Goal: Information Seeking & Learning: Learn about a topic

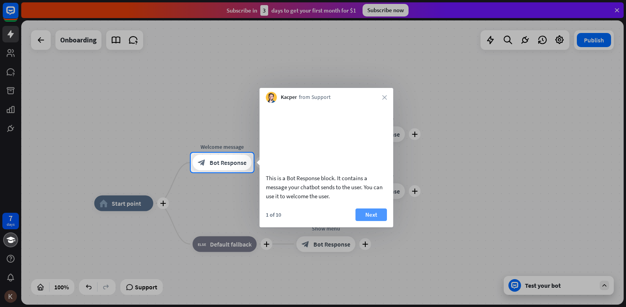
click at [366, 221] on button "Next" at bounding box center [370, 215] width 31 height 13
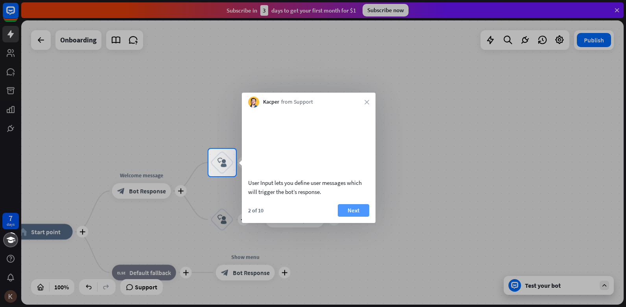
click at [363, 217] on button "Next" at bounding box center [353, 210] width 31 height 13
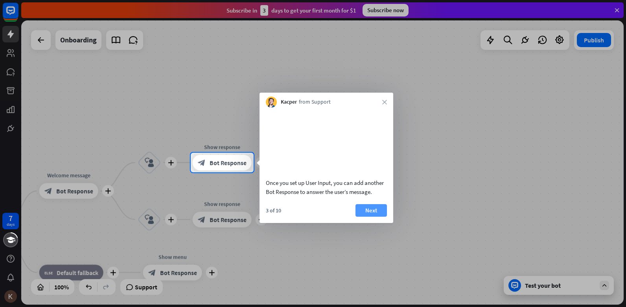
click at [370, 217] on button "Next" at bounding box center [370, 210] width 31 height 13
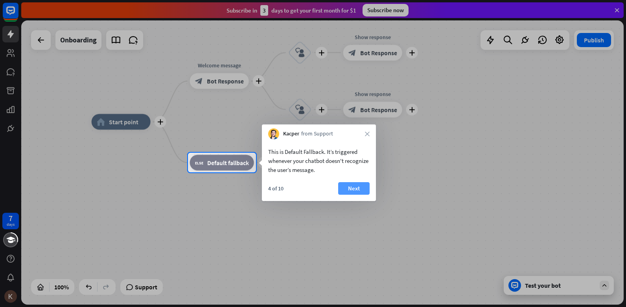
click at [361, 191] on button "Next" at bounding box center [353, 188] width 31 height 13
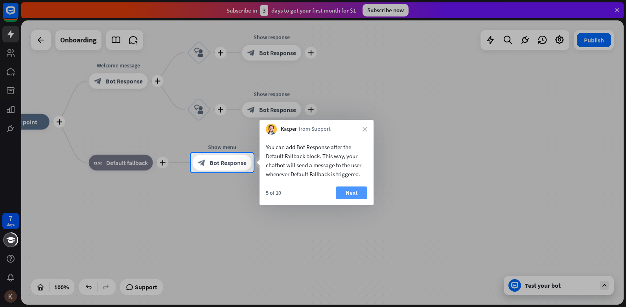
click at [358, 195] on button "Next" at bounding box center [351, 193] width 31 height 13
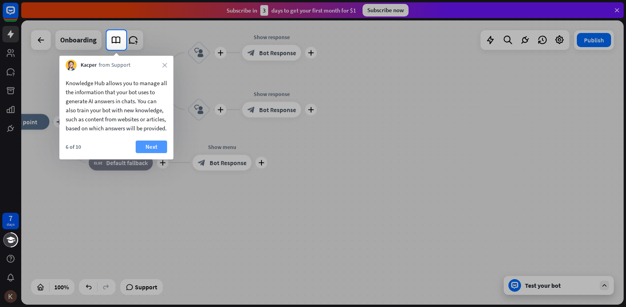
click at [151, 153] on button "Next" at bounding box center [151, 147] width 31 height 13
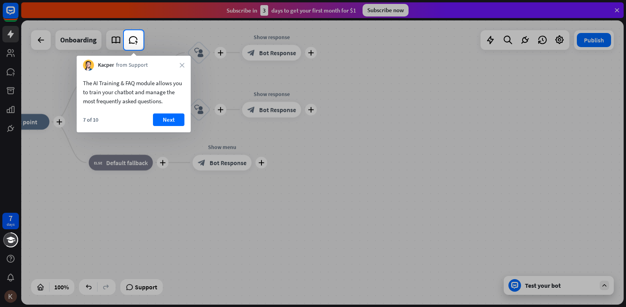
click at [167, 122] on button "Next" at bounding box center [168, 120] width 31 height 13
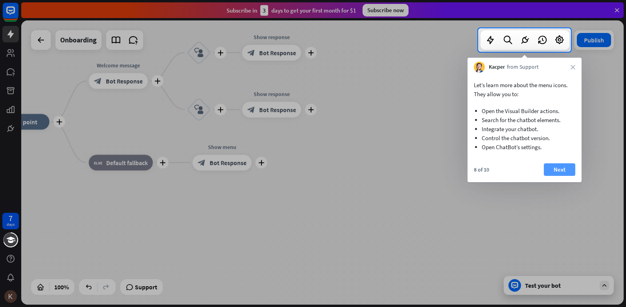
click at [561, 170] on button "Next" at bounding box center [559, 170] width 31 height 13
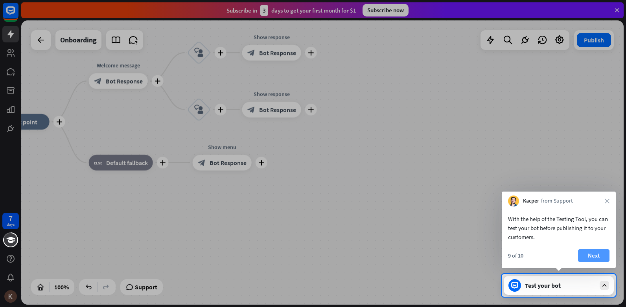
click at [587, 256] on button "Next" at bounding box center [593, 256] width 31 height 13
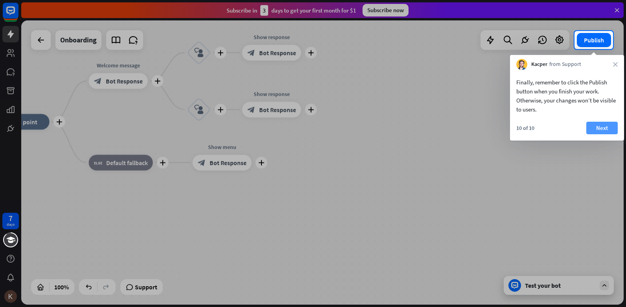
click at [600, 128] on button "Next" at bounding box center [601, 128] width 31 height 13
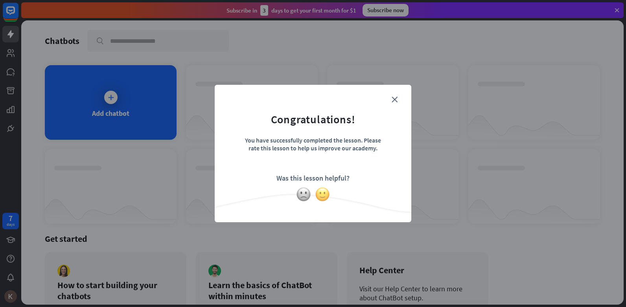
click at [324, 193] on img at bounding box center [322, 194] width 15 height 15
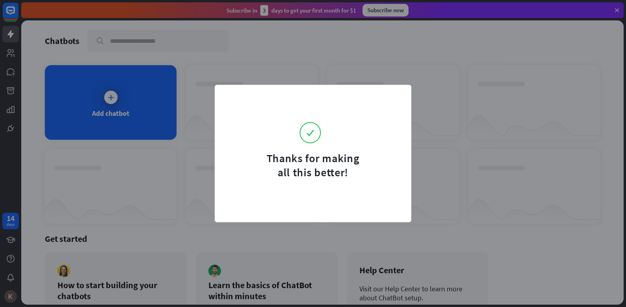
click at [338, 142] on form "Thanks for making all this better!" at bounding box center [312, 137] width 177 height 85
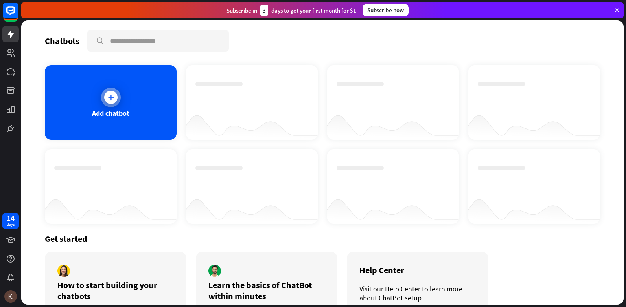
scroll to position [43, 0]
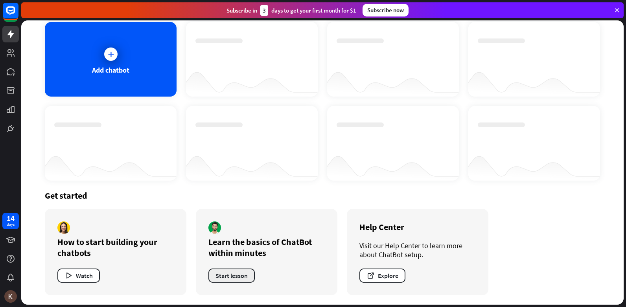
click at [242, 277] on button "Start lesson" at bounding box center [231, 276] width 46 height 14
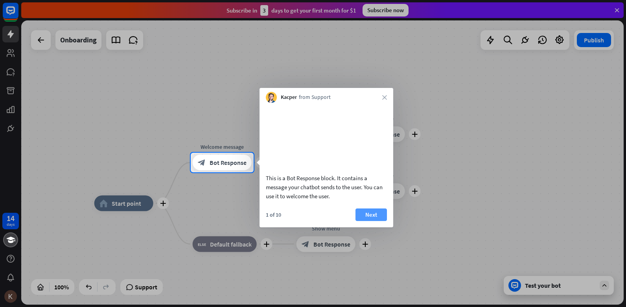
click at [379, 221] on button "Next" at bounding box center [370, 215] width 31 height 13
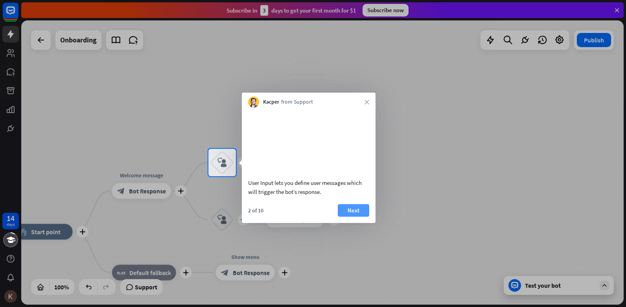
click at [347, 217] on button "Next" at bounding box center [353, 210] width 31 height 13
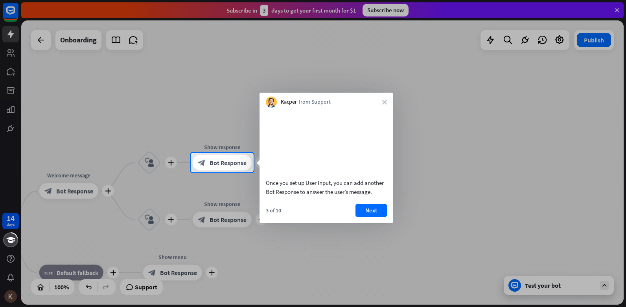
click at [349, 217] on div "3 of 10 Next" at bounding box center [326, 213] width 134 height 19
click at [385, 103] on icon "close" at bounding box center [384, 102] width 5 height 5
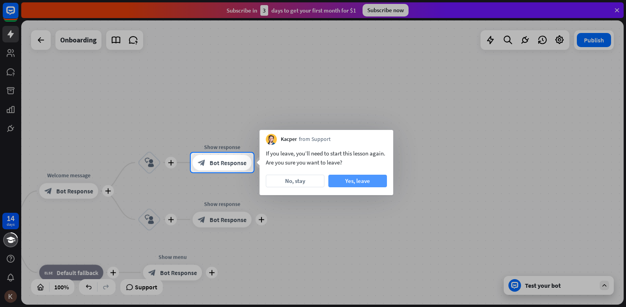
click at [341, 178] on button "Yes, leave" at bounding box center [357, 181] width 59 height 13
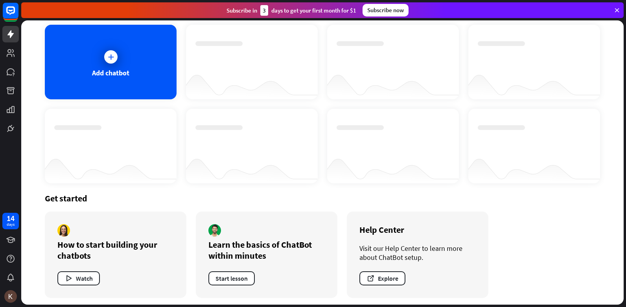
scroll to position [43, 0]
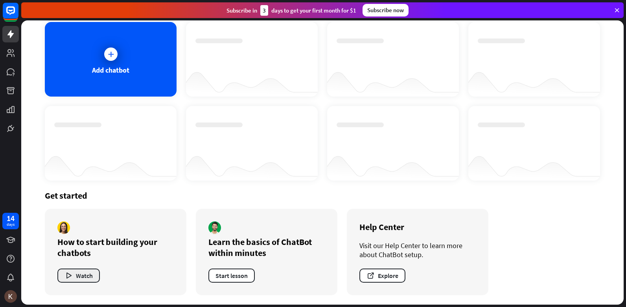
click at [93, 275] on button "Watch" at bounding box center [78, 276] width 42 height 14
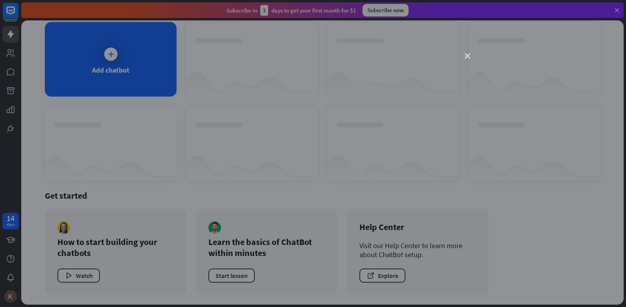
click at [469, 55] on icon "close" at bounding box center [468, 56] width 6 height 6
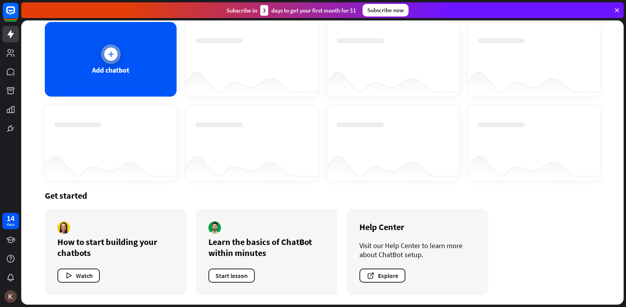
click at [97, 39] on div "Add chatbot" at bounding box center [111, 59] width 132 height 75
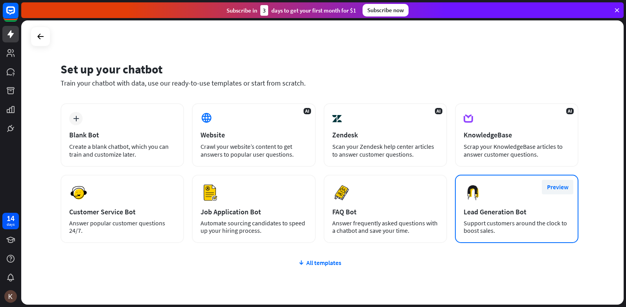
click at [553, 188] on button "Preview" at bounding box center [557, 187] width 31 height 15
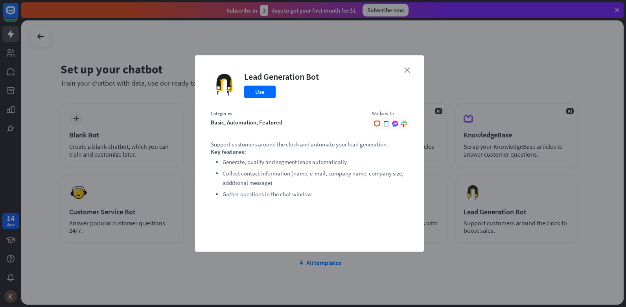
click at [407, 70] on icon "close" at bounding box center [407, 70] width 6 height 6
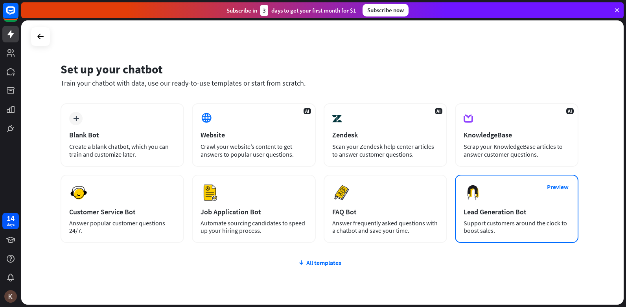
click at [524, 192] on div "Preview Lead Generation Bot Support customers around the clock to boost sales." at bounding box center [516, 209] width 123 height 68
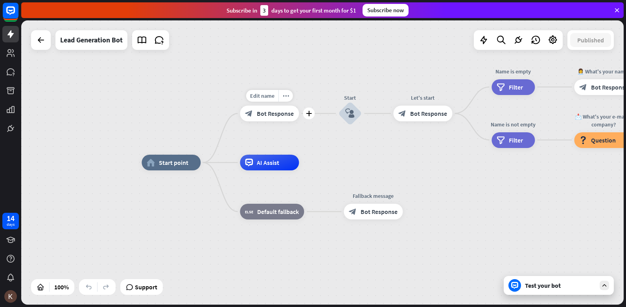
click at [271, 116] on span "Bot Response" at bounding box center [275, 114] width 37 height 8
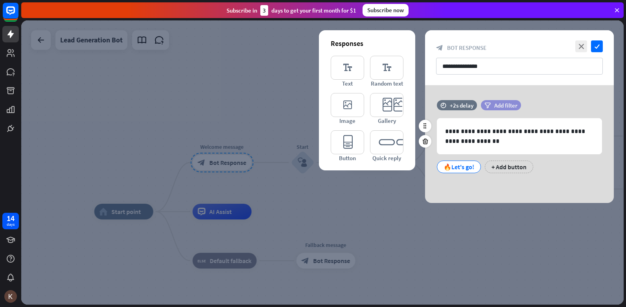
click at [503, 102] on span "Add filter" at bounding box center [505, 105] width 23 height 7
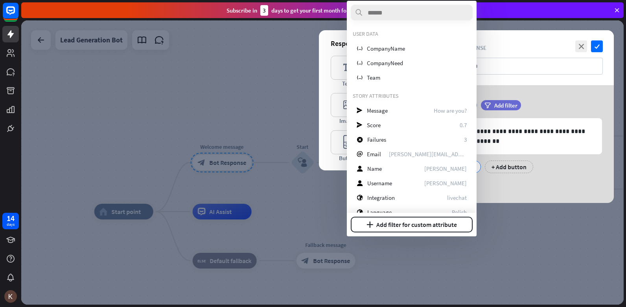
click at [209, 75] on div at bounding box center [322, 162] width 602 height 285
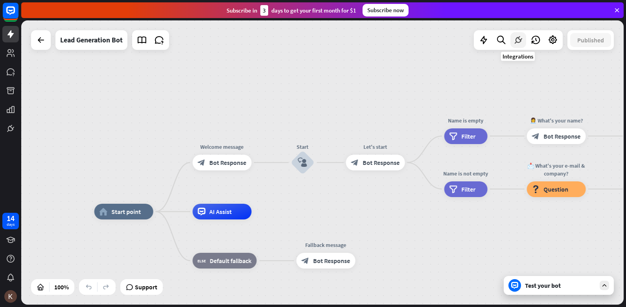
click at [518, 39] on icon at bounding box center [518, 40] width 10 height 10
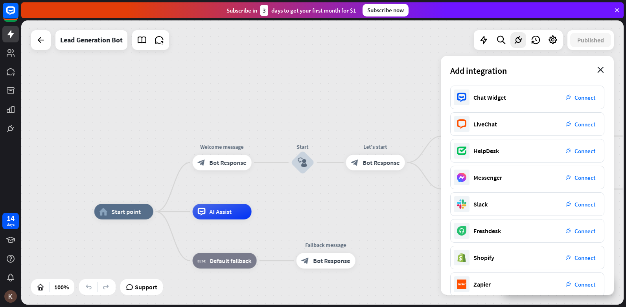
click at [601, 71] on icon "close" at bounding box center [600, 70] width 7 height 6
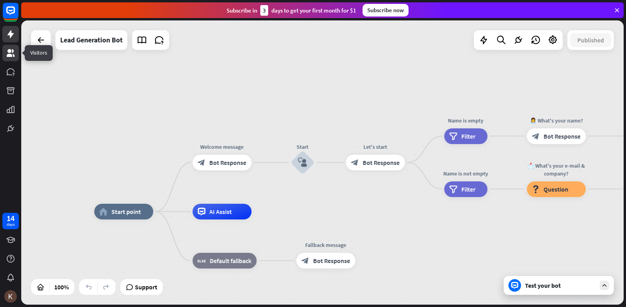
click at [7, 55] on icon at bounding box center [10, 52] width 9 height 9
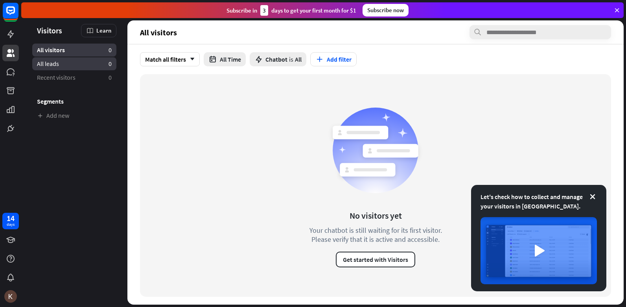
click at [100, 61] on link "All leads 0" at bounding box center [74, 63] width 84 height 13
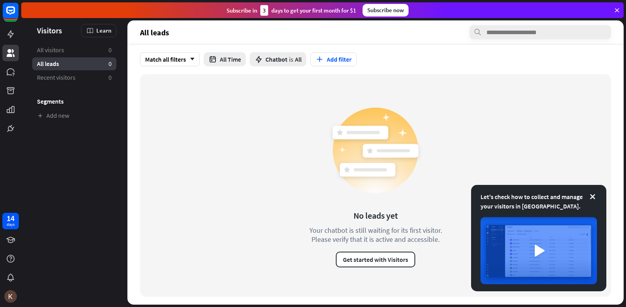
drag, startPoint x: 557, startPoint y: 48, endPoint x: 625, endPoint y: 6, distance: 80.6
click at [559, 42] on div "All leads Match all filters arrow_down All Time Chatbot is All Add filter No le…" at bounding box center [375, 162] width 496 height 285
click at [9, 53] on icon at bounding box center [11, 53] width 8 height 8
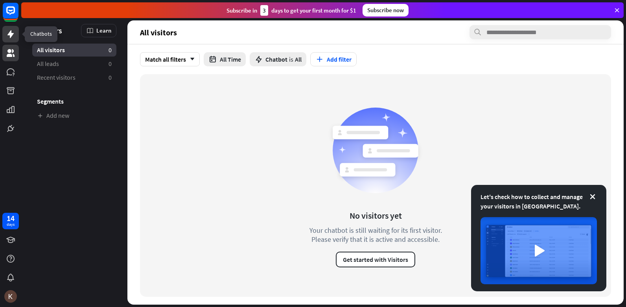
click at [11, 32] on icon at bounding box center [10, 34] width 6 height 8
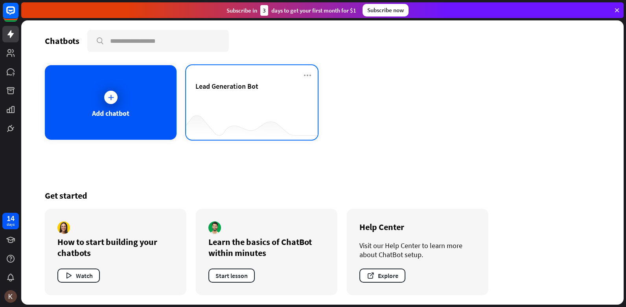
click at [220, 98] on div "Lead Generation Bot" at bounding box center [251, 96] width 113 height 28
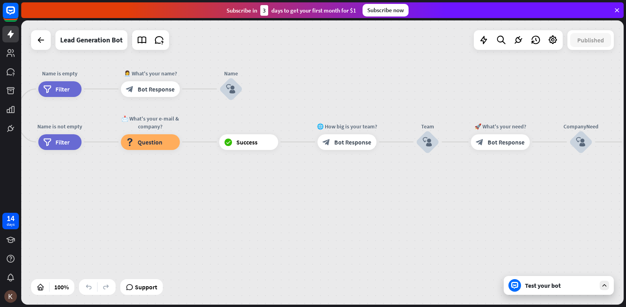
drag, startPoint x: 515, startPoint y: 183, endPoint x: 64, endPoint y: 174, distance: 451.0
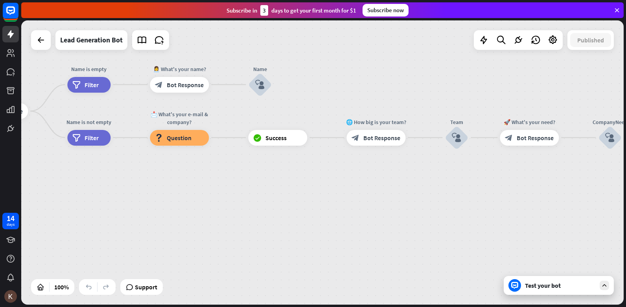
drag, startPoint x: 545, startPoint y: 180, endPoint x: 598, endPoint y: 175, distance: 53.3
click at [599, 175] on div "home_2 Start point Welcome message block_bot_response Bot Response Start block_…" at bounding box center [322, 162] width 602 height 285
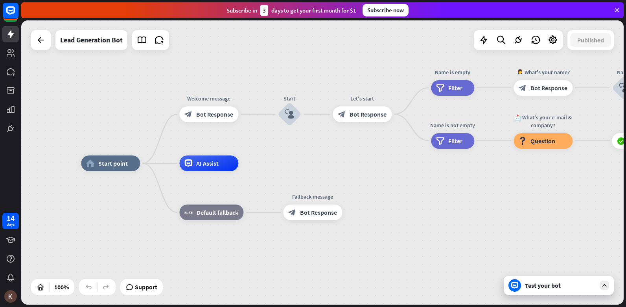
drag, startPoint x: 182, startPoint y: 181, endPoint x: 523, endPoint y: 185, distance: 340.9
click at [523, 185] on div "home_2 Start point Welcome message block_bot_response Bot Response Start block_…" at bounding box center [382, 306] width 602 height 285
click at [203, 218] on div "block_fallback Default fallback" at bounding box center [211, 213] width 64 height 16
click at [288, 117] on icon "block_user_input" at bounding box center [289, 114] width 9 height 9
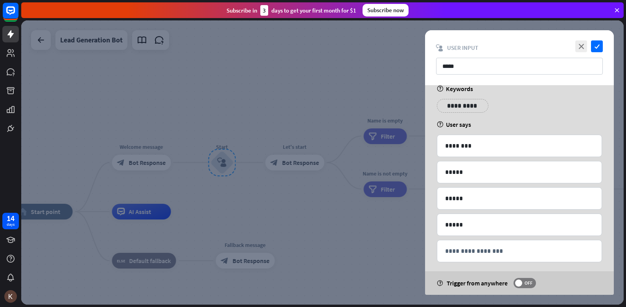
scroll to position [19, 0]
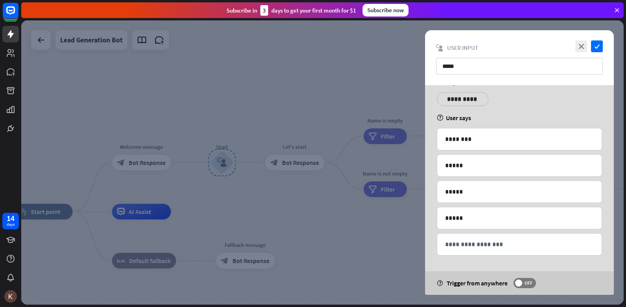
click at [442, 120] on icon "help" at bounding box center [440, 118] width 7 height 6
click at [296, 160] on div at bounding box center [322, 162] width 602 height 285
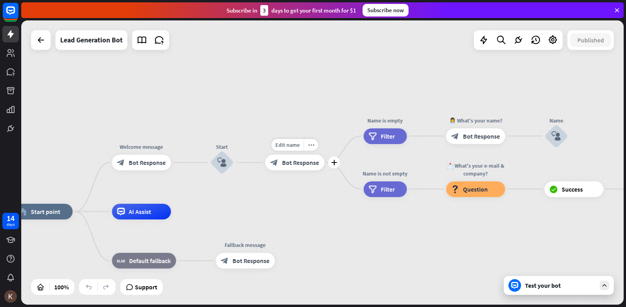
click at [297, 163] on span "Bot Response" at bounding box center [300, 163] width 37 height 8
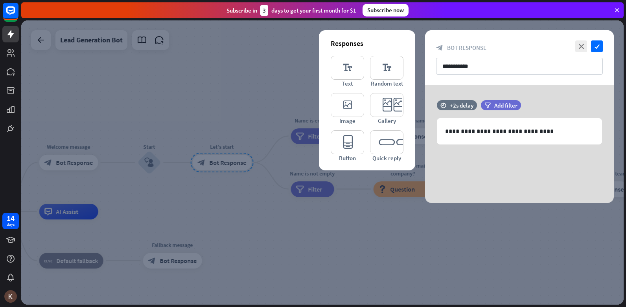
drag, startPoint x: 266, startPoint y: 143, endPoint x: 272, endPoint y: 143, distance: 6.3
click at [266, 143] on div at bounding box center [322, 162] width 602 height 285
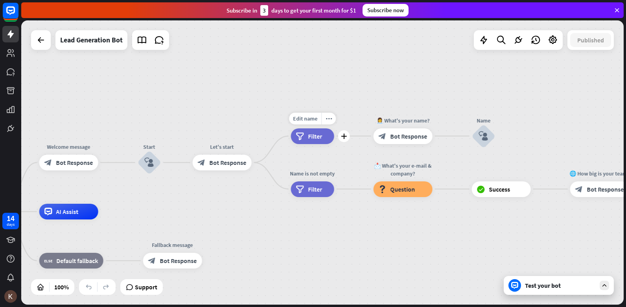
click at [313, 140] on span "Filter" at bounding box center [315, 136] width 14 height 8
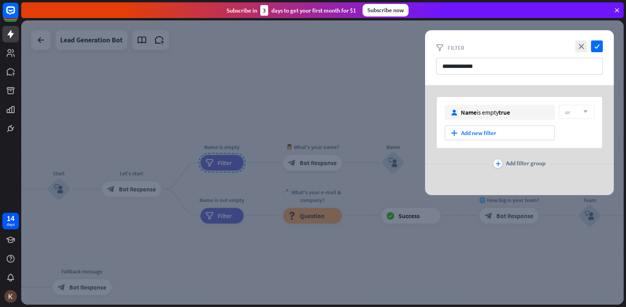
click at [213, 215] on div at bounding box center [322, 162] width 602 height 285
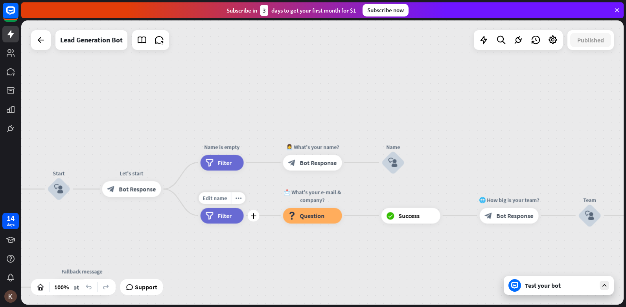
click at [224, 221] on div "filter Filter" at bounding box center [221, 216] width 43 height 16
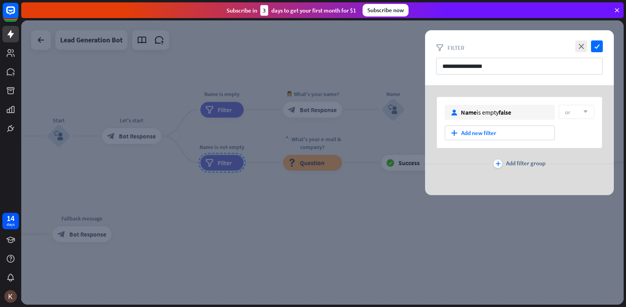
click at [285, 218] on div at bounding box center [322, 162] width 602 height 285
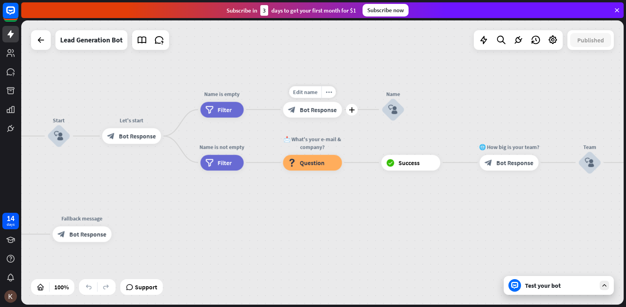
click at [312, 105] on div "block_bot_response Bot Response" at bounding box center [312, 110] width 59 height 16
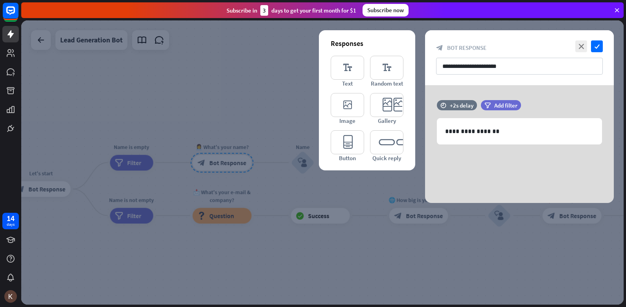
click at [229, 216] on div at bounding box center [322, 162] width 602 height 285
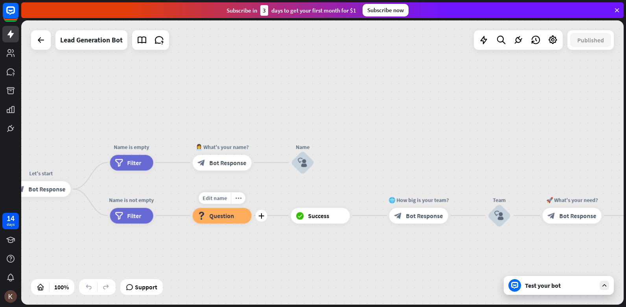
click at [230, 216] on span "Question" at bounding box center [222, 216] width 25 height 8
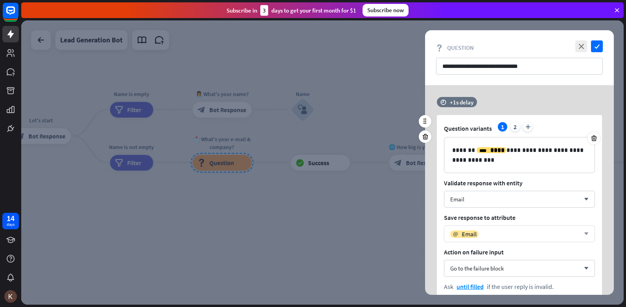
click at [585, 232] on icon "arrow_down" at bounding box center [584, 234] width 9 height 5
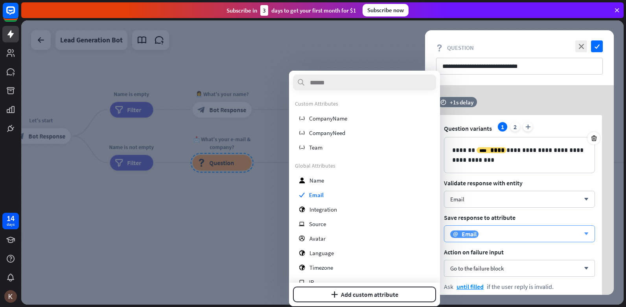
click at [586, 232] on icon "arrow_down" at bounding box center [584, 234] width 9 height 5
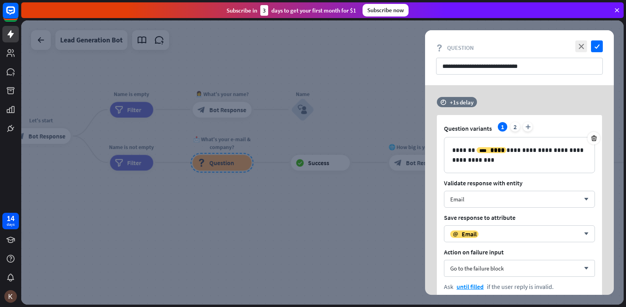
click at [300, 112] on div at bounding box center [322, 162] width 602 height 285
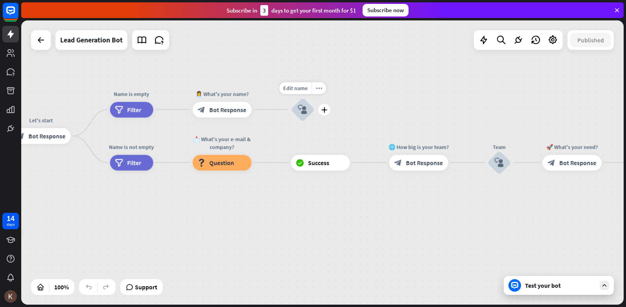
click at [300, 112] on icon "block_user_input" at bounding box center [302, 109] width 9 height 9
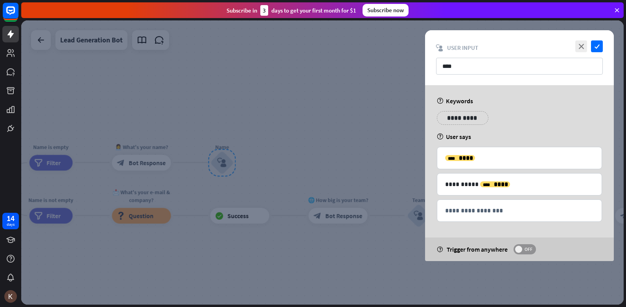
click at [528, 246] on label "OFF" at bounding box center [524, 250] width 22 height 10
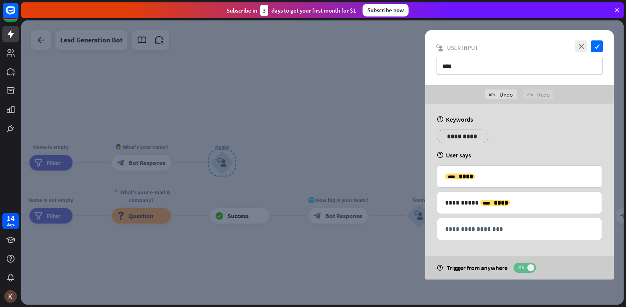
click at [524, 266] on span "ON" at bounding box center [521, 268] width 12 height 6
click at [580, 47] on icon "close" at bounding box center [581, 46] width 12 height 12
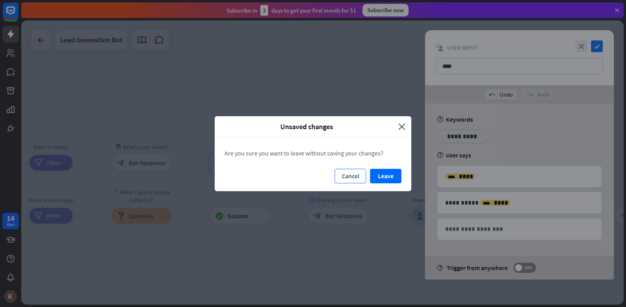
click at [356, 175] on button "Cancel" at bounding box center [350, 176] width 31 height 15
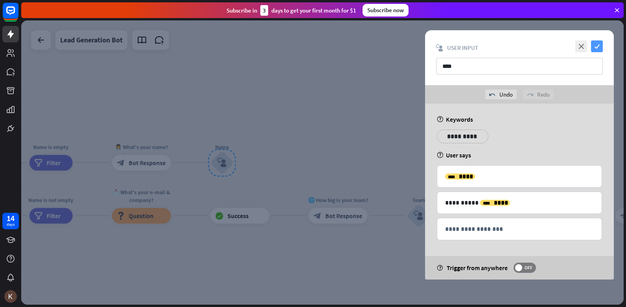
click at [593, 45] on icon "check" at bounding box center [597, 46] width 12 height 12
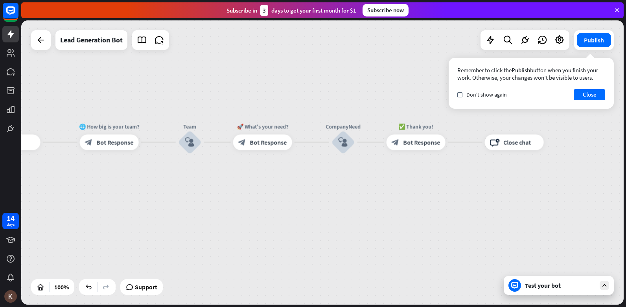
drag, startPoint x: 299, startPoint y: 261, endPoint x: 70, endPoint y: 188, distance: 240.5
click at [70, 188] on div "home_2 Start point Welcome message block_bot_response Bot Response Start block_…" at bounding box center [322, 162] width 602 height 285
click at [270, 148] on div "block_bot_response Bot Response" at bounding box center [262, 143] width 59 height 16
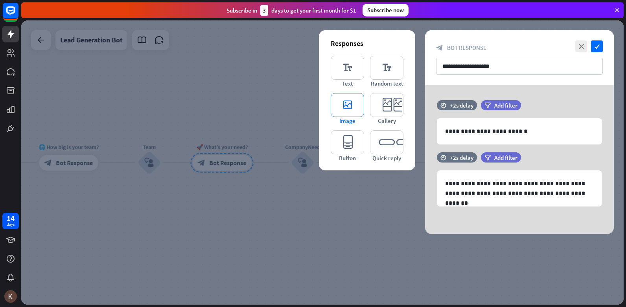
click at [350, 104] on icon "editor_image" at bounding box center [347, 105] width 33 height 24
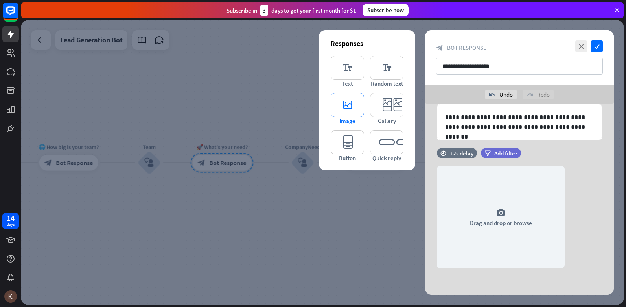
scroll to position [86, 0]
click at [355, 108] on icon "editor_image" at bounding box center [347, 105] width 33 height 24
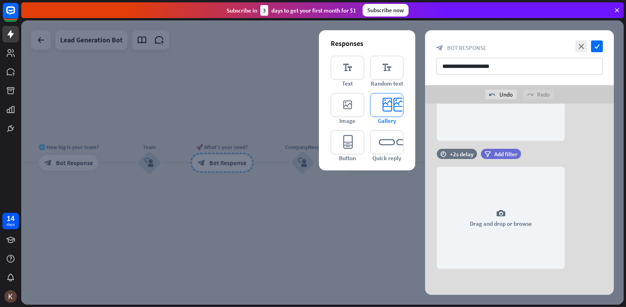
scroll to position [214, 0]
click at [425, 187] on icon at bounding box center [424, 188] width 7 height 7
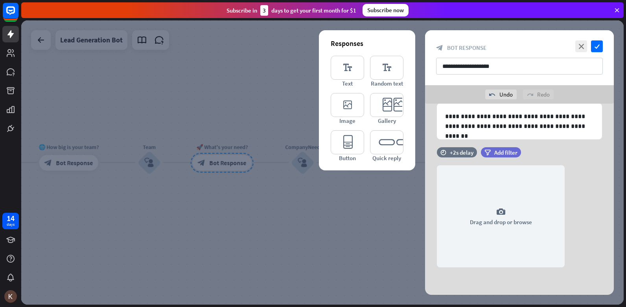
scroll to position [86, 0]
click at [426, 193] on div at bounding box center [425, 188] width 13 height 13
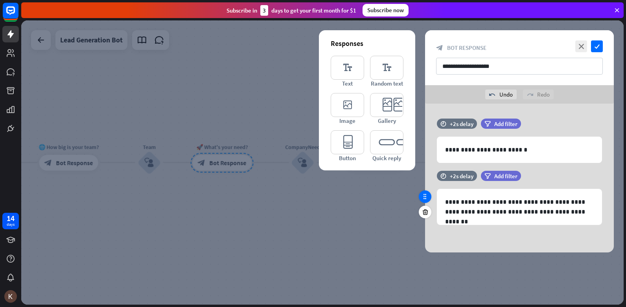
scroll to position [0, 0]
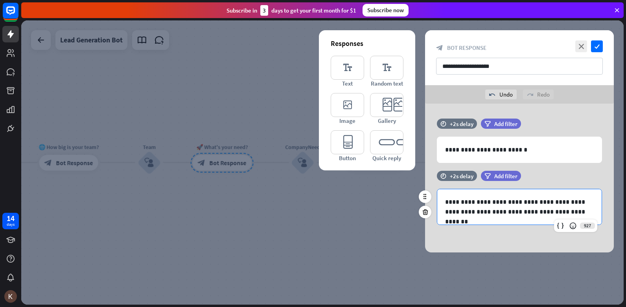
click at [509, 205] on p "**********" at bounding box center [519, 207] width 149 height 20
click at [562, 227] on icon at bounding box center [560, 226] width 8 height 8
click at [452, 123] on div "+2s delay" at bounding box center [462, 123] width 24 height 7
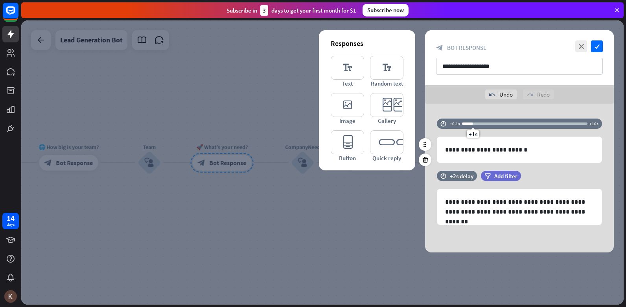
drag, startPoint x: 485, startPoint y: 125, endPoint x: 472, endPoint y: 123, distance: 12.7
click at [472, 123] on div "+1s" at bounding box center [473, 124] width 6 height 6
click at [584, 46] on icon "close" at bounding box center [581, 46] width 12 height 12
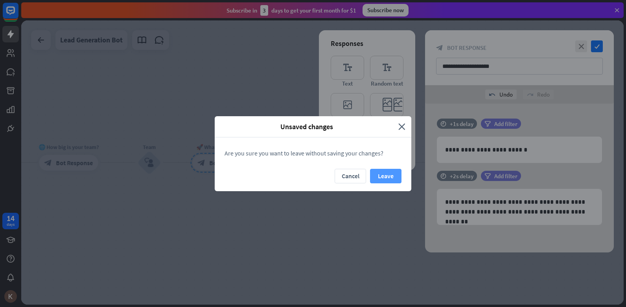
click at [375, 175] on button "Leave" at bounding box center [385, 176] width 31 height 15
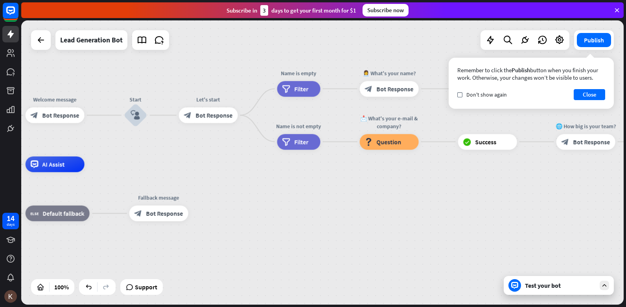
drag, startPoint x: 83, startPoint y: 213, endPoint x: 625, endPoint y: 162, distance: 544.9
click at [625, 163] on html "14 days close Product Help First steps Get started with ChatBot Help Center Fol…" at bounding box center [313, 153] width 626 height 307
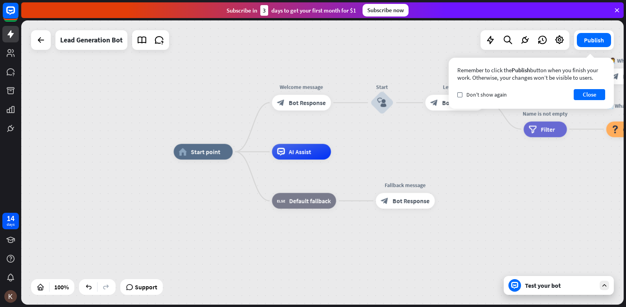
drag, startPoint x: 255, startPoint y: 183, endPoint x: 451, endPoint y: 203, distance: 196.4
click at [460, 192] on div "home_2 Start point Welcome message block_bot_response Bot Response Start block_…" at bounding box center [475, 294] width 602 height 285
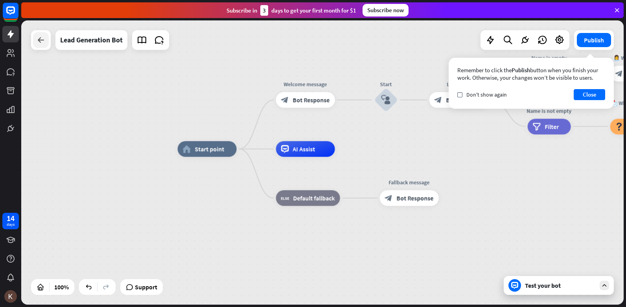
click at [40, 46] on div at bounding box center [41, 40] width 16 height 16
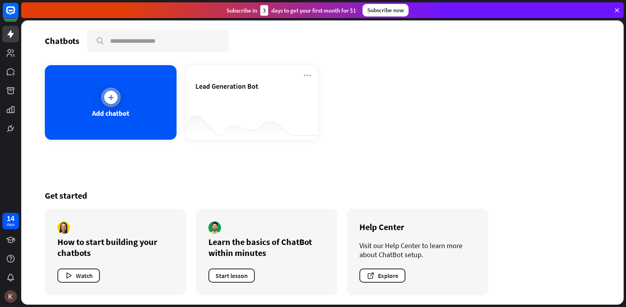
click at [110, 90] on div at bounding box center [111, 98] width 20 height 20
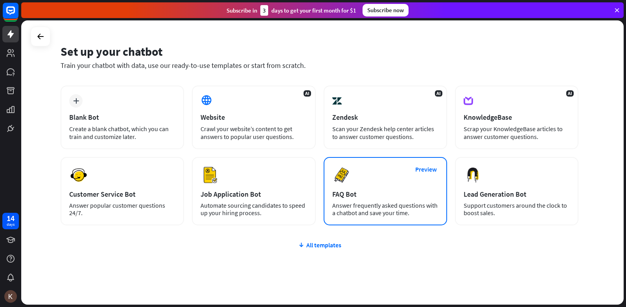
scroll to position [33, 0]
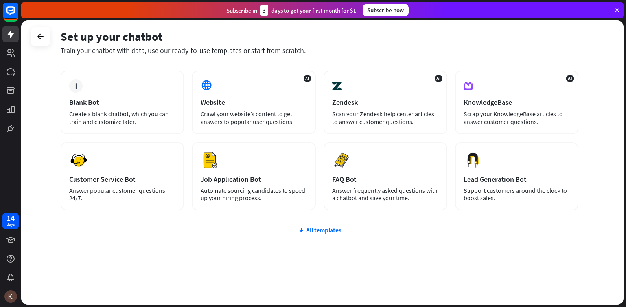
click at [314, 235] on div "plus Blank Bot Create a blank chatbot, which you can train and customize later.…" at bounding box center [320, 188] width 518 height 234
click at [319, 229] on div "All templates" at bounding box center [320, 230] width 518 height 8
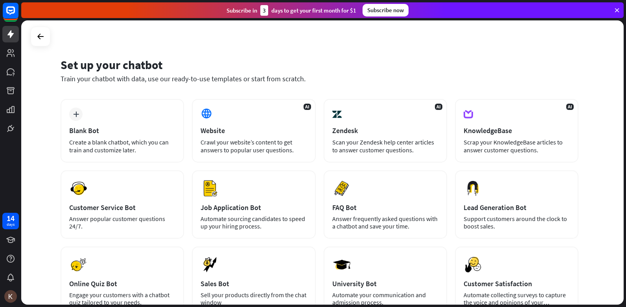
scroll to position [0, 0]
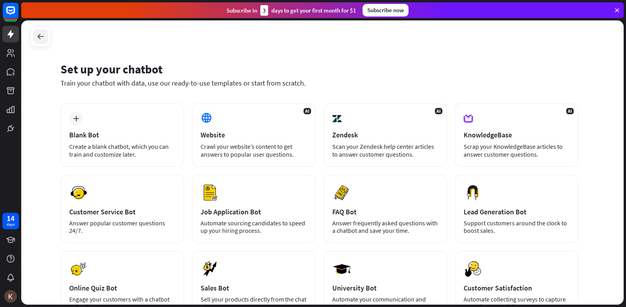
click at [38, 35] on icon at bounding box center [40, 36] width 9 height 9
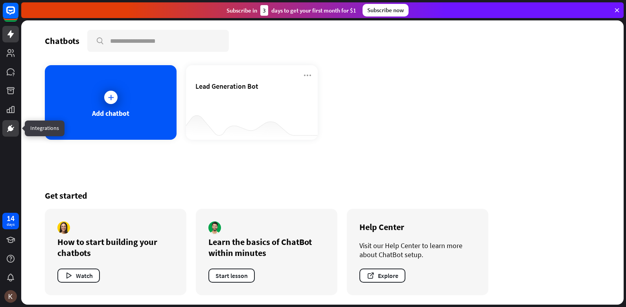
click at [12, 121] on link at bounding box center [10, 128] width 17 height 17
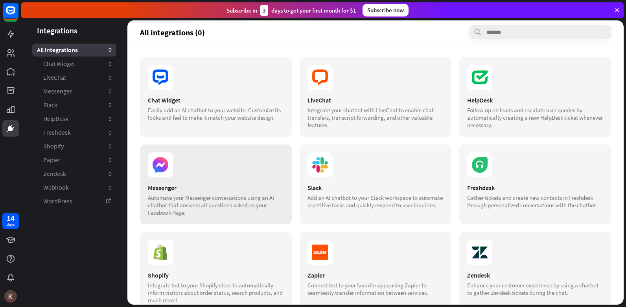
click at [153, 169] on icon at bounding box center [160, 165] width 25 height 25
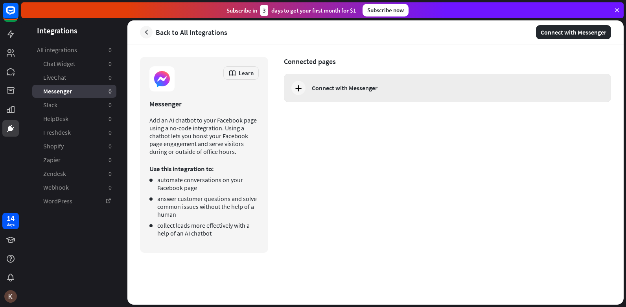
click at [298, 87] on icon at bounding box center [298, 87] width 9 height 9
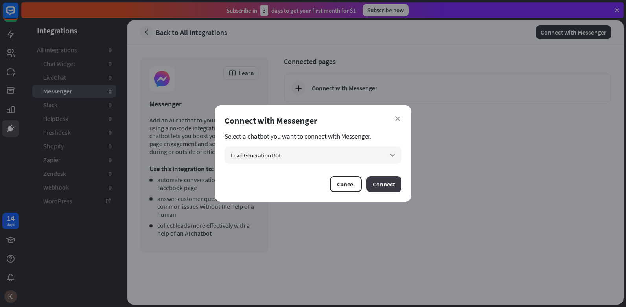
click at [390, 191] on button "Connect" at bounding box center [383, 185] width 35 height 16
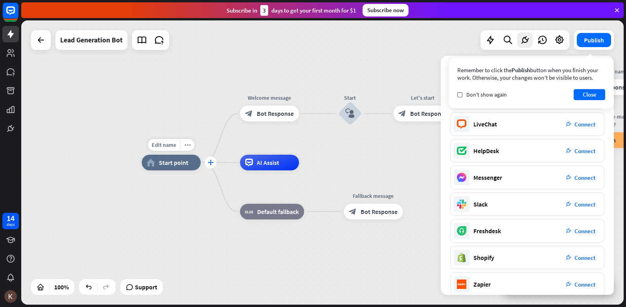
click at [210, 164] on icon "plus" at bounding box center [211, 163] width 6 height 6
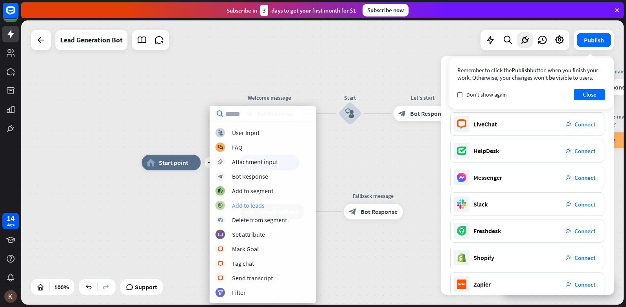
click at [234, 204] on div "Add to leads" at bounding box center [248, 206] width 33 height 8
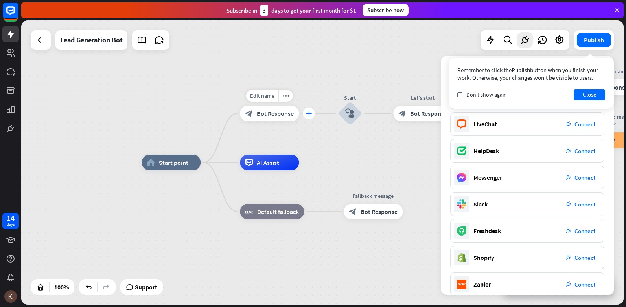
click at [314, 115] on div "plus" at bounding box center [309, 114] width 12 height 12
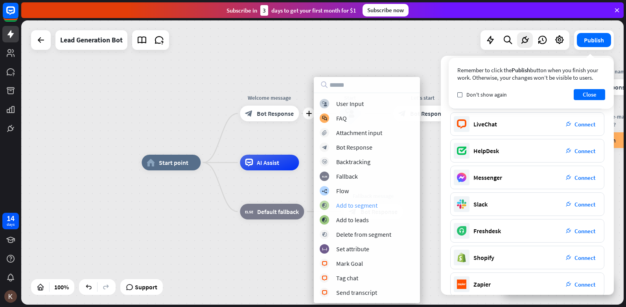
click at [357, 206] on div "Add to segment" at bounding box center [356, 206] width 41 height 8
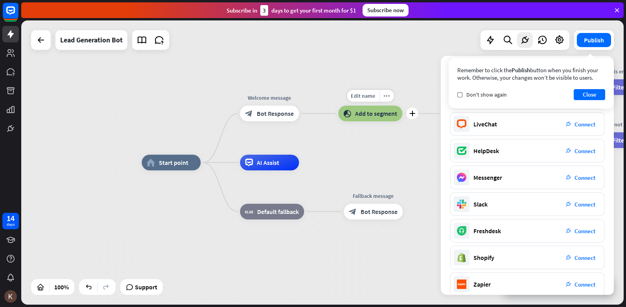
click at [370, 112] on span "Add to segment" at bounding box center [376, 114] width 42 height 8
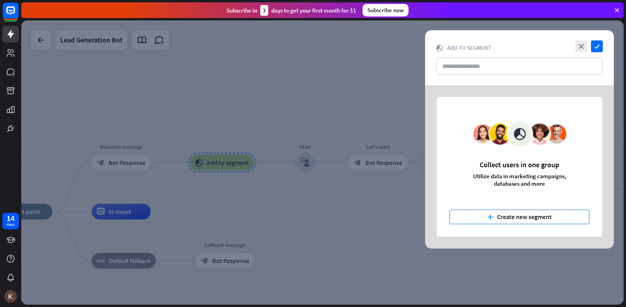
click at [530, 216] on button "plus Create new segment" at bounding box center [519, 217] width 140 height 15
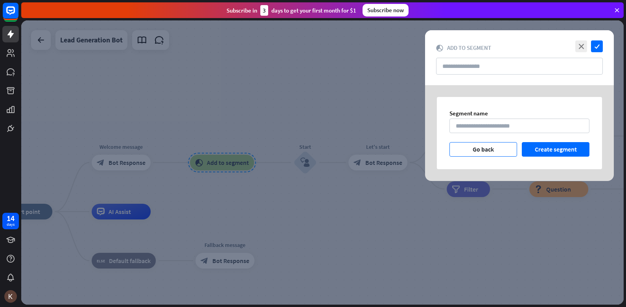
click at [492, 146] on button "Go back" at bounding box center [483, 149] width 68 height 15
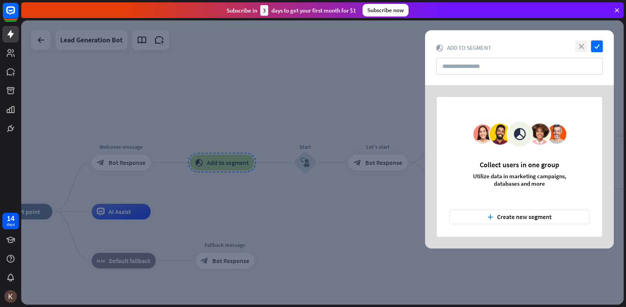
click at [578, 48] on icon "close" at bounding box center [581, 46] width 12 height 12
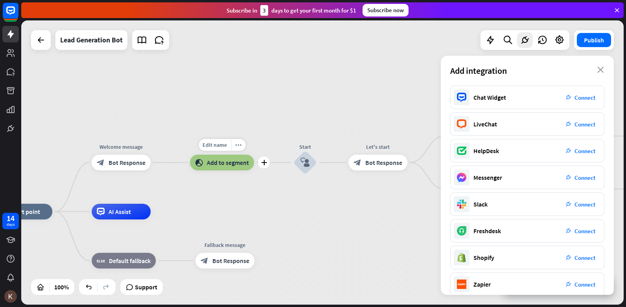
click at [215, 165] on span "Add to segment" at bounding box center [228, 163] width 42 height 8
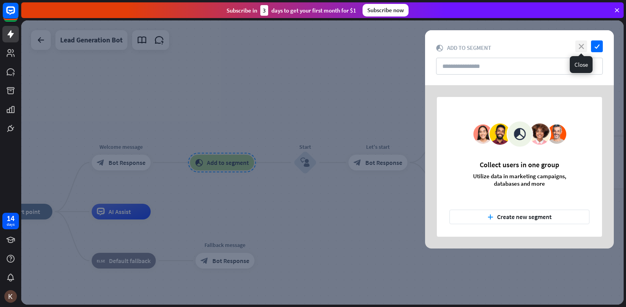
click at [585, 46] on icon "close" at bounding box center [581, 46] width 12 height 12
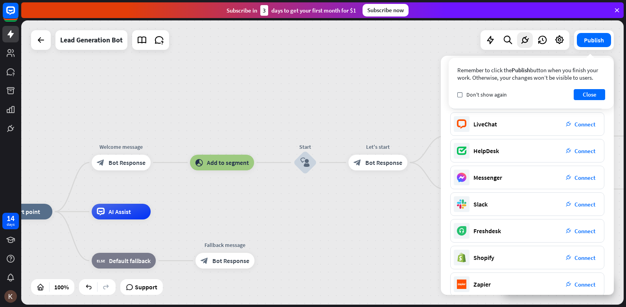
click at [176, 86] on div "home_2 Start point Welcome message block_bot_response Bot Response block_add_to…" at bounding box center [322, 162] width 602 height 285
click at [12, 70] on icon at bounding box center [11, 71] width 8 height 7
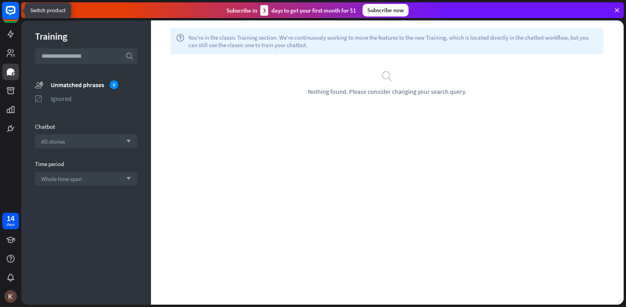
click at [14, 18] on rect at bounding box center [10, 10] width 17 height 17
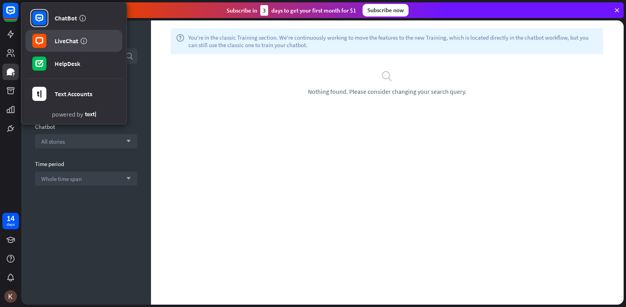
click at [65, 38] on div "LiveChat" at bounding box center [67, 41] width 24 height 8
